Goal: Task Accomplishment & Management: Manage account settings

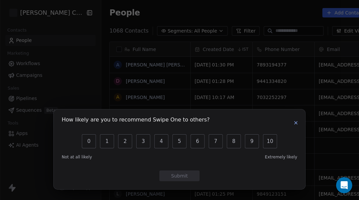
scroll to position [204, 283]
click at [295, 124] on icon "button" at bounding box center [295, 122] width 5 height 5
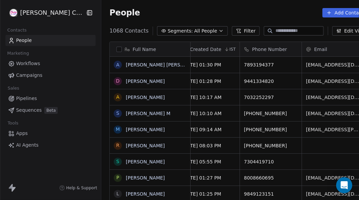
scroll to position [0, 0]
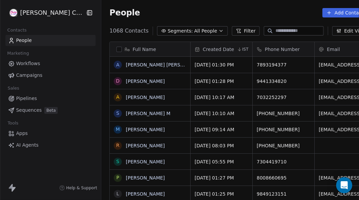
click at [86, 14] on icon "button" at bounding box center [89, 12] width 7 height 7
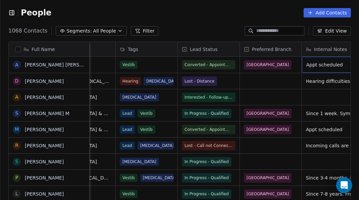
scroll to position [0, 268]
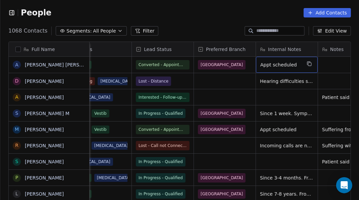
click at [296, 47] on span "Internal Notes" at bounding box center [284, 49] width 33 height 7
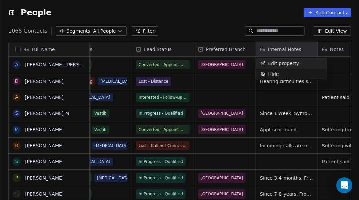
click at [291, 50] on html "People Add Contacts 1068 Contacts Segments: All People Filter Edit View Tag Add…" at bounding box center [179, 100] width 359 height 200
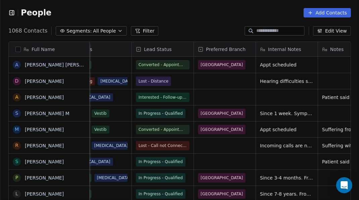
click at [302, 53] on div "Internal Notes" at bounding box center [287, 49] width 62 height 14
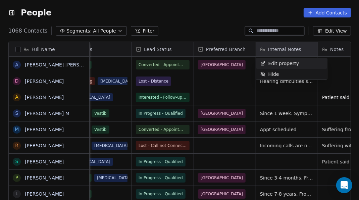
click at [288, 66] on span "Edit property" at bounding box center [284, 63] width 31 height 7
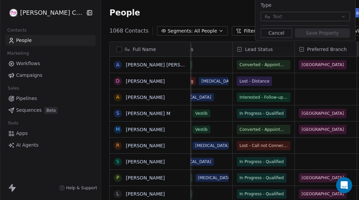
scroll to position [0, 0]
click at [184, 11] on html "[PERSON_NAME] Clinic External Contacts People Marketing Workflows Campaigns Sal…" at bounding box center [179, 100] width 359 height 200
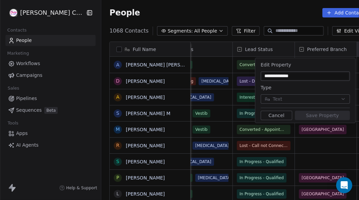
click at [289, 15] on html "[PERSON_NAME] Clinic External Contacts People Marketing Workflows Campaigns Sal…" at bounding box center [179, 100] width 359 height 200
click at [280, 118] on button "Cancel" at bounding box center [277, 115] width 32 height 9
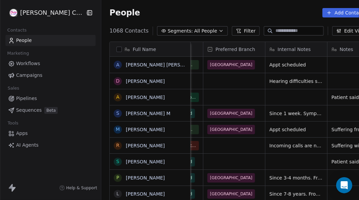
scroll to position [30, 0]
click at [291, 42] on div "Internal Notes" at bounding box center [296, 49] width 62 height 14
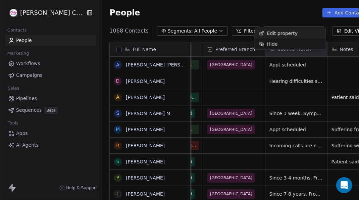
click at [296, 89] on html "[PERSON_NAME] Clinic External Contacts People Marketing Workflows Campaigns Sal…" at bounding box center [179, 100] width 359 height 200
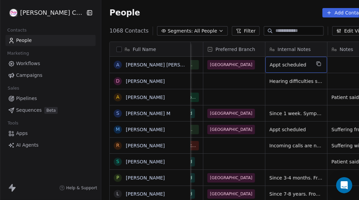
click at [347, 185] on icon "Open Intercom Messenger" at bounding box center [344, 185] width 7 height 8
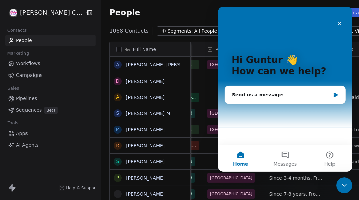
scroll to position [0, 0]
click at [339, 25] on icon "Close" at bounding box center [339, 23] width 5 height 5
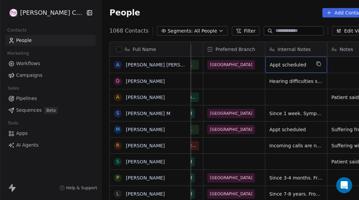
click at [278, 61] on span "Appt scheduled" at bounding box center [290, 64] width 41 height 7
click at [281, 57] on div "Appt scheduled" at bounding box center [296, 65] width 62 height 16
click at [282, 61] on span "Appt scheduled" at bounding box center [290, 64] width 41 height 7
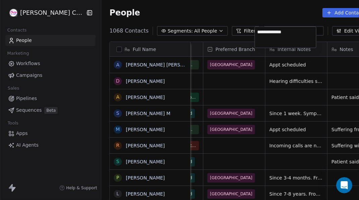
click at [312, 32] on textarea "**********" at bounding box center [285, 37] width 61 height 21
click at [213, 48] on html "[PERSON_NAME] Clinic External Contacts People Marketing Workflows Campaigns Sal…" at bounding box center [179, 100] width 359 height 200
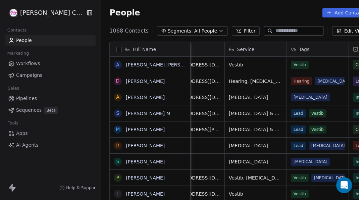
click at [90, 13] on icon "button" at bounding box center [90, 12] width 1 height 1
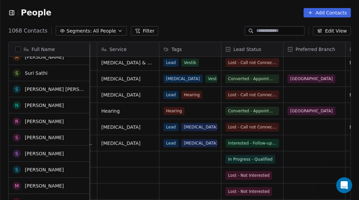
scroll to position [438, 0]
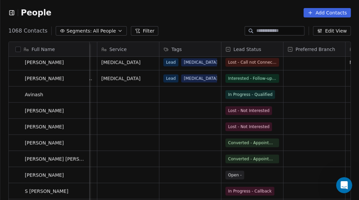
click at [274, 178] on div "[DATE] 12:58 PM 9160677747 [EMAIL_ADDRESS][DOMAIN_NAME] Vestib, [MEDICAL_DATA] …" at bounding box center [322, 144] width 823 height 174
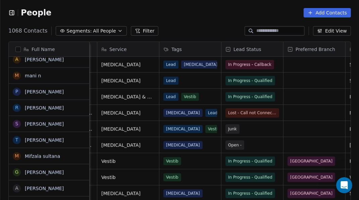
scroll to position [0, 0]
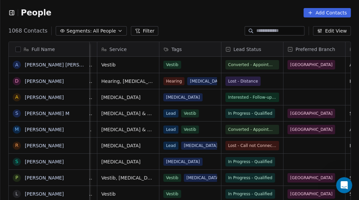
click at [272, 43] on div "Lead Status" at bounding box center [253, 49] width 62 height 14
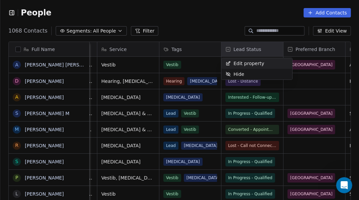
click at [265, 51] on html "People Add Contacts 1068 Contacts Segments: All People Filter Edit View Tag Add…" at bounding box center [179, 100] width 359 height 200
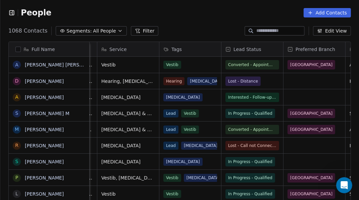
click at [269, 51] on div "Lead Status" at bounding box center [252, 49] width 52 height 7
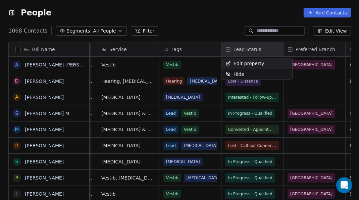
click at [139, 32] on html "People Add Contacts 1068 Contacts Segments: All People Filter Edit View Tag Add…" at bounding box center [179, 100] width 359 height 200
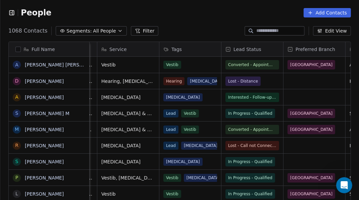
click at [135, 31] on icon at bounding box center [137, 30] width 5 height 5
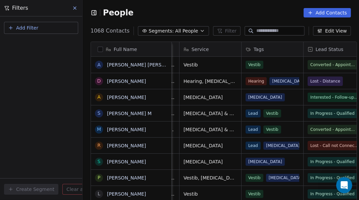
click at [59, 32] on button "Add Filter" at bounding box center [41, 28] width 74 height 12
click at [255, 4] on html "Filters Add Filter Create Segment Clear all People Add Contacts 1068 Contacts S…" at bounding box center [179, 100] width 359 height 200
click at [72, 9] on icon at bounding box center [74, 7] width 5 height 5
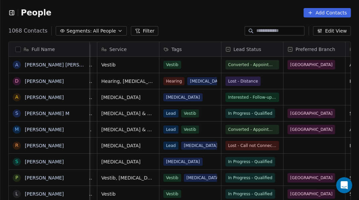
click at [185, 20] on div "People Add Contacts" at bounding box center [179, 13] width 359 height 26
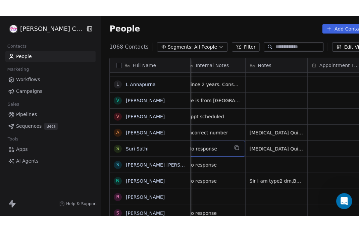
scroll to position [0, 418]
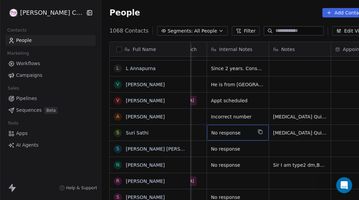
click at [235, 140] on div "No response" at bounding box center [238, 133] width 62 height 16
click at [237, 133] on span "No response" at bounding box center [231, 133] width 41 height 7
click at [236, 134] on span "No response" at bounding box center [231, 133] width 41 height 7
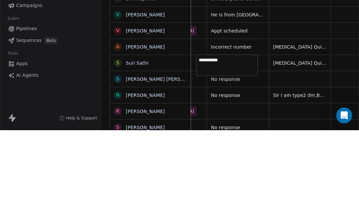
scroll to position [0, 0]
type textarea "*"
type textarea "**********"
click at [285, 146] on html "[PERSON_NAME] Clinic External Contacts People Marketing Workflows Campaigns Sal…" at bounding box center [179, 100] width 359 height 200
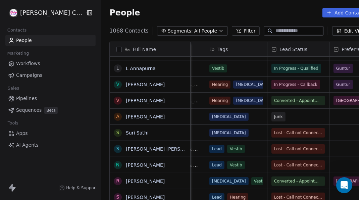
scroll to position [0, 271]
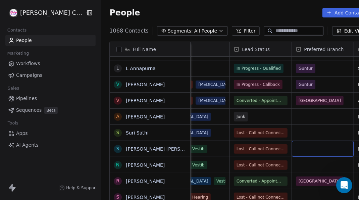
click at [301, 150] on div "grid" at bounding box center [323, 149] width 62 height 16
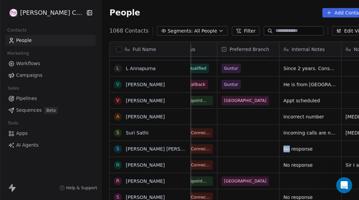
scroll to position [30, 0]
click at [302, 146] on span "No response" at bounding box center [304, 149] width 41 height 7
click at [306, 146] on span "No response" at bounding box center [304, 149] width 41 height 7
click at [305, 146] on span "No response" at bounding box center [304, 149] width 41 height 7
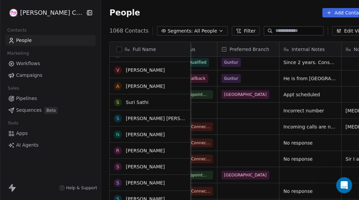
scroll to position [301, 0]
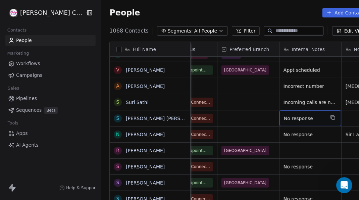
click at [304, 115] on span "No response" at bounding box center [304, 118] width 41 height 7
click at [308, 115] on span "No response" at bounding box center [304, 118] width 41 height 7
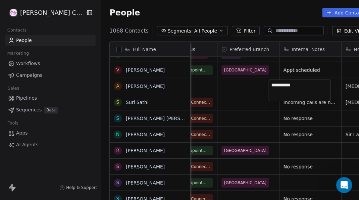
scroll to position [30, 0]
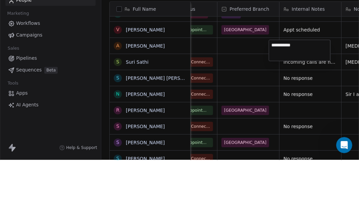
click at [327, 87] on textarea "**********" at bounding box center [299, 90] width 61 height 21
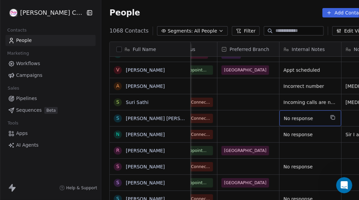
click at [306, 115] on span "No response" at bounding box center [304, 118] width 41 height 7
click at [311, 115] on span "No response" at bounding box center [304, 118] width 41 height 7
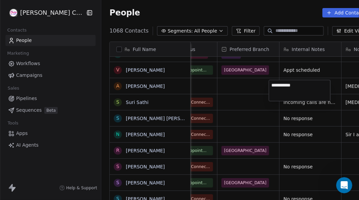
click at [308, 85] on textarea "**********" at bounding box center [299, 90] width 61 height 21
click at [306, 87] on textarea "**********" at bounding box center [299, 90] width 61 height 21
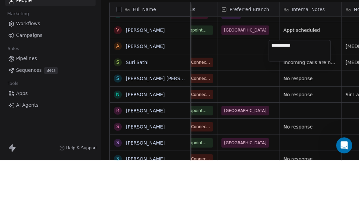
click at [322, 94] on textarea "**********" at bounding box center [299, 90] width 61 height 21
type textarea "**********"
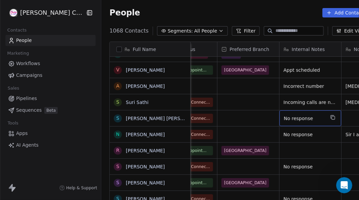
click at [307, 115] on span "No response" at bounding box center [304, 118] width 41 height 7
click at [309, 115] on span "No response" at bounding box center [304, 118] width 41 height 7
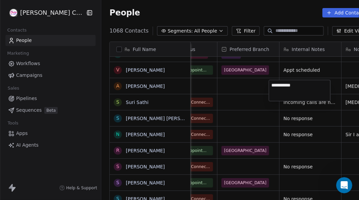
click at [306, 93] on textarea "**********" at bounding box center [299, 90] width 61 height 21
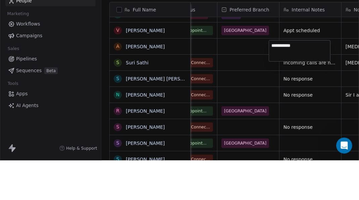
click at [316, 93] on textarea "**********" at bounding box center [299, 90] width 61 height 21
type textarea "**********"
click at [288, 124] on html "[PERSON_NAME] Clinic External Contacts People Marketing Workflows Campaigns Sal…" at bounding box center [179, 100] width 359 height 200
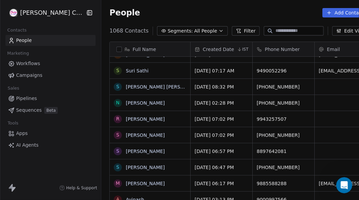
scroll to position [204, 283]
